Goal: Browse casually

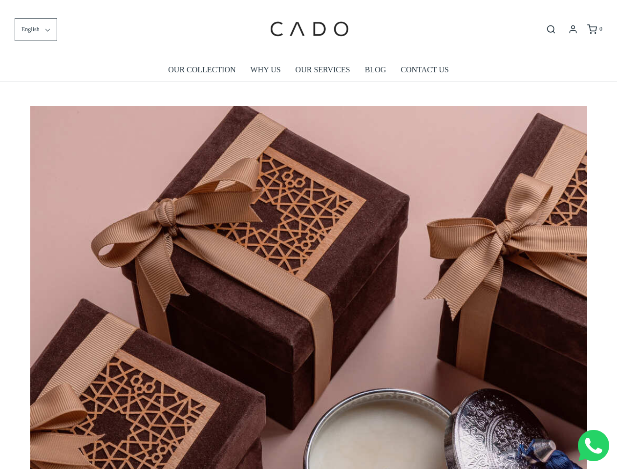
scroll to position [0, 5009]
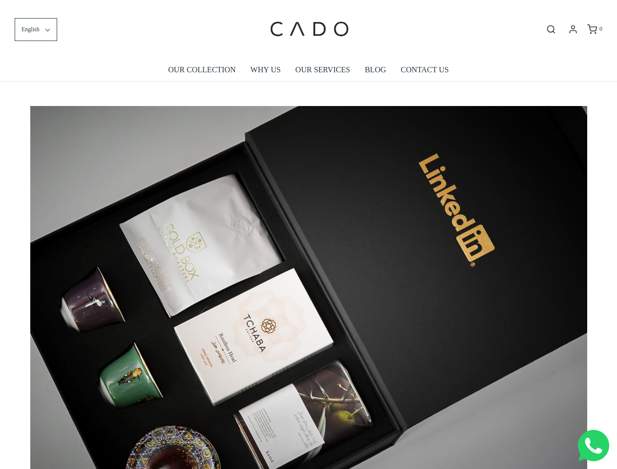
click at [308, 234] on img at bounding box center [308, 291] width 557 height 371
click at [36, 29] on span "English" at bounding box center [30, 29] width 18 height 9
click at [551, 29] on icon "Open search bar" at bounding box center [551, 29] width 12 height 10
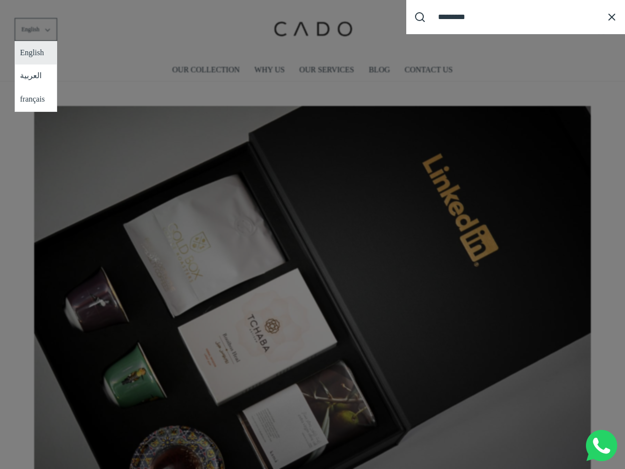
click at [309, 284] on div "Search our site cadogifting Loading..." at bounding box center [312, 234] width 625 height 469
